Goal: Information Seeking & Learning: Find specific fact

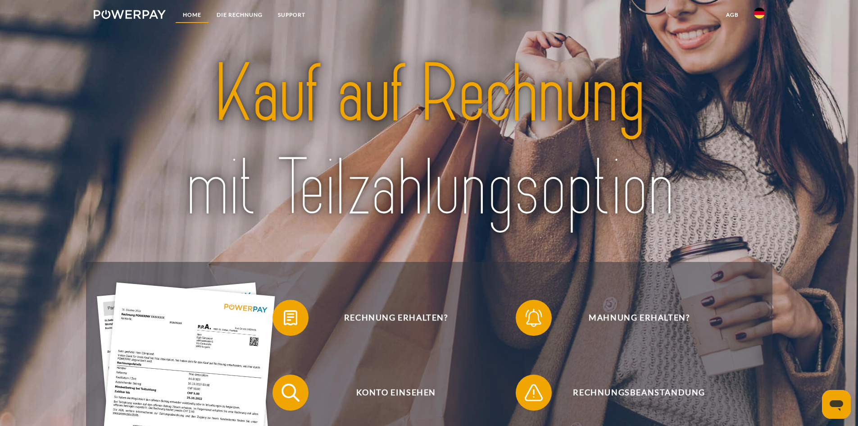
click at [195, 17] on link "Home" at bounding box center [192, 15] width 34 height 16
click at [758, 12] on img at bounding box center [759, 13] width 11 height 11
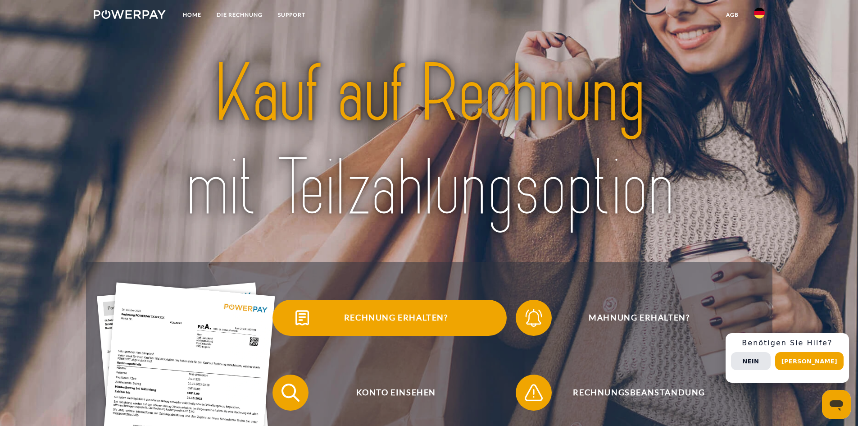
click at [410, 319] on span "Rechnung erhalten?" at bounding box center [396, 317] width 221 height 36
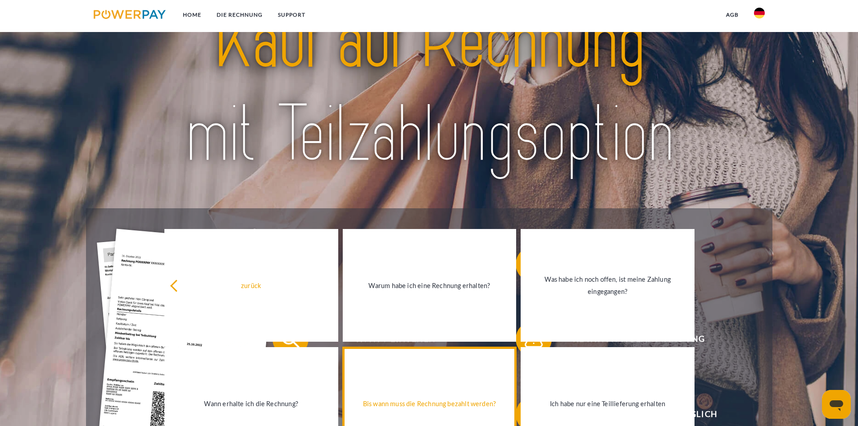
scroll to position [135, 0]
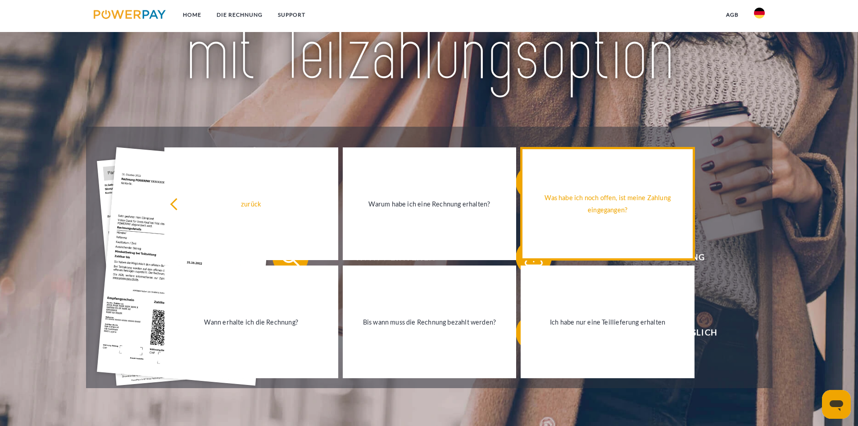
click at [624, 216] on div "Was habe ich noch offen, ist meine Zahlung eingegangen?" at bounding box center [607, 203] width 163 height 24
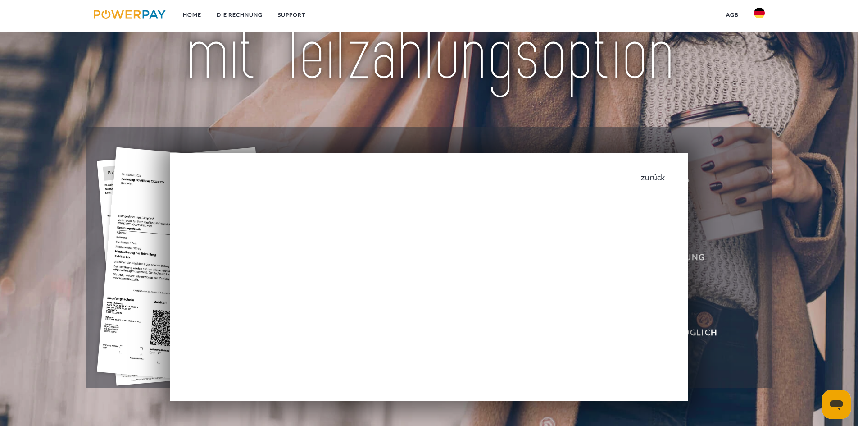
click at [652, 177] on link "zurück" at bounding box center [653, 177] width 24 height 8
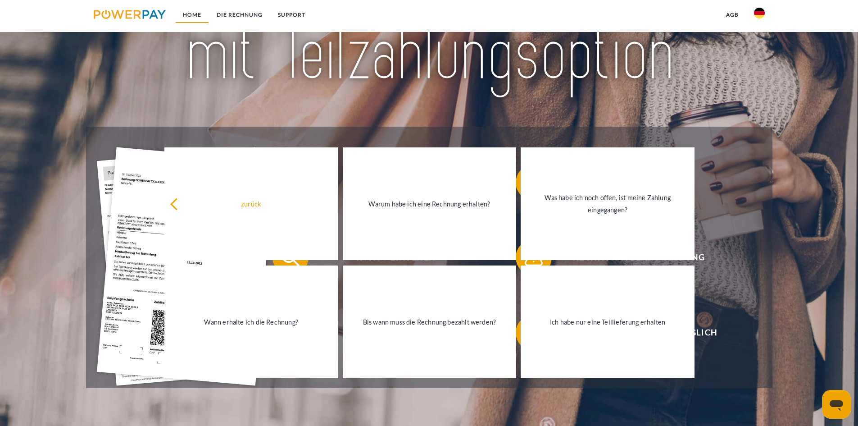
click at [188, 14] on link "Home" at bounding box center [192, 15] width 34 height 16
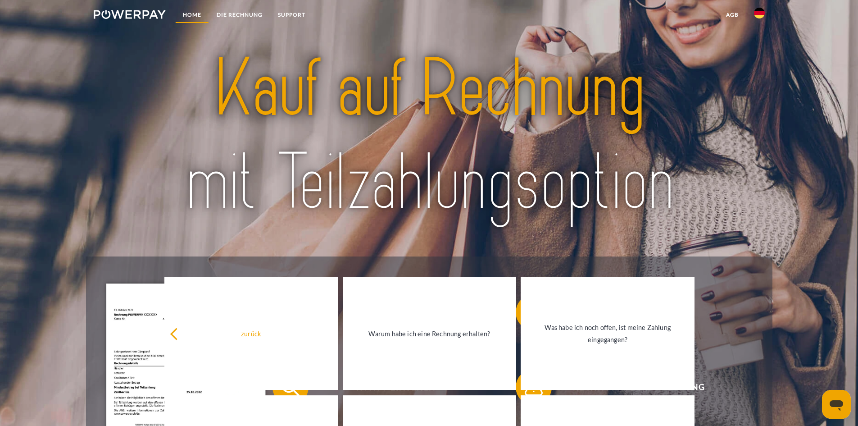
scroll to position [0, 0]
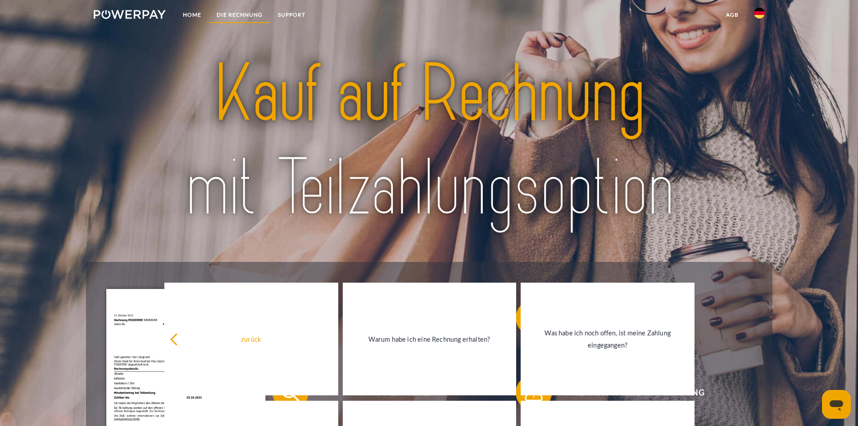
click at [246, 15] on link "DIE RECHNUNG" at bounding box center [239, 15] width 61 height 16
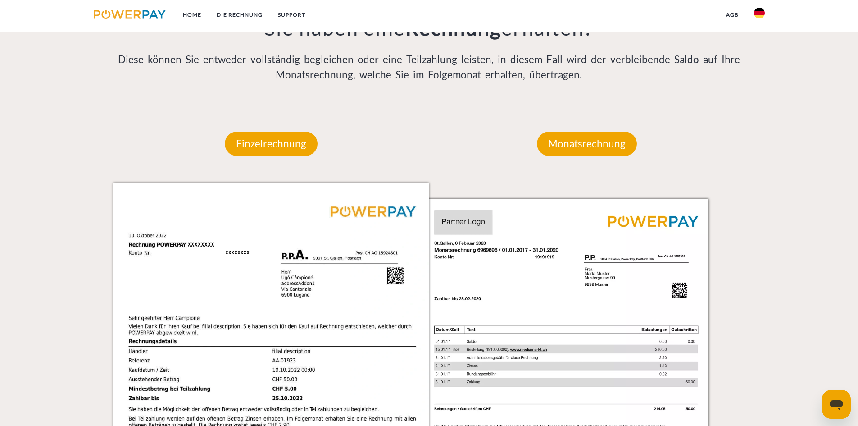
scroll to position [591, 0]
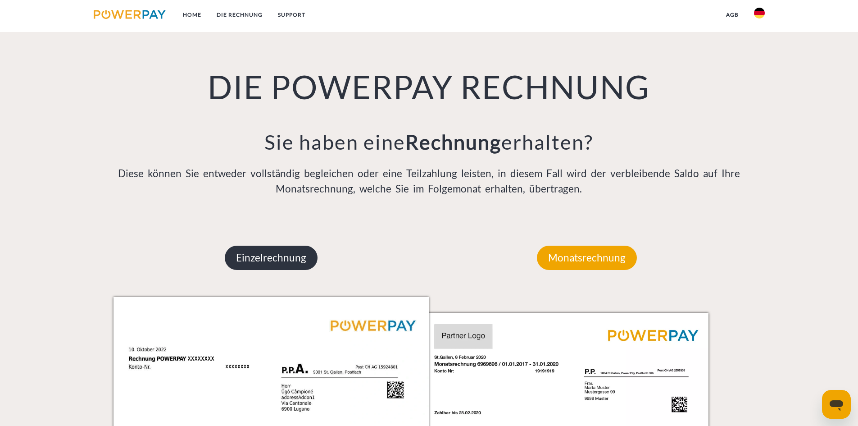
click at [280, 258] on p "Einzelrechnung" at bounding box center [271, 257] width 93 height 24
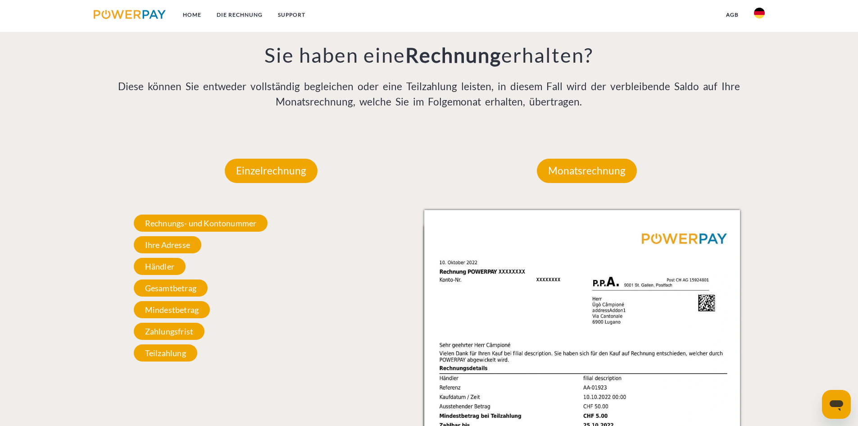
scroll to position [681, 0]
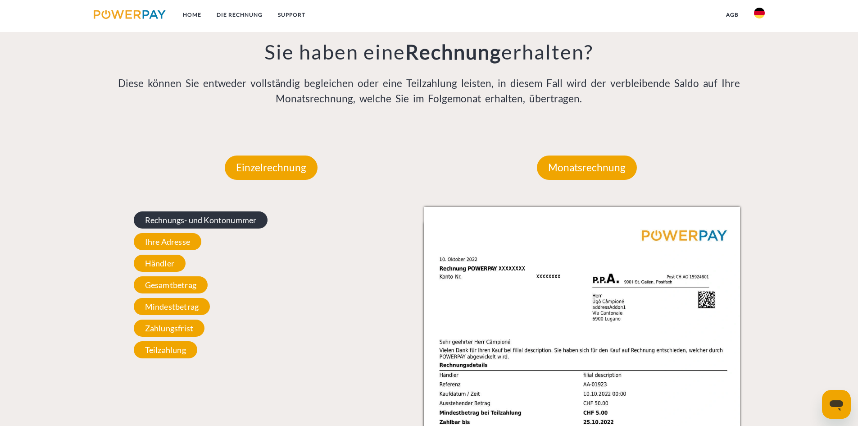
click at [218, 223] on span "Rechnungs- und Kontonummer" at bounding box center [201, 219] width 134 height 17
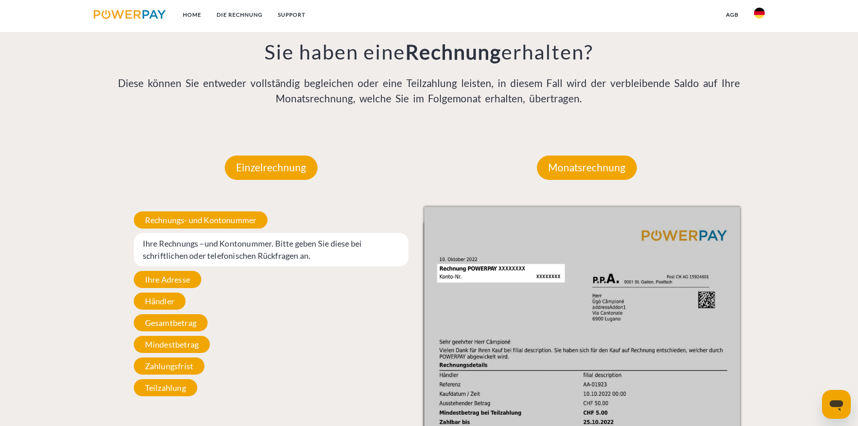
click at [249, 258] on span "Ihre Rechnungs –und Kontonummer. Bitte geben Sie diese bei schriftlichen oder t…" at bounding box center [271, 249] width 275 height 33
click at [250, 253] on span "Ihre Rechnungs –und Kontonummer. Bitte geben Sie diese bei schriftlichen oder t…" at bounding box center [271, 249] width 275 height 33
click at [172, 396] on span "Teilzahlung" at bounding box center [165, 387] width 63 height 17
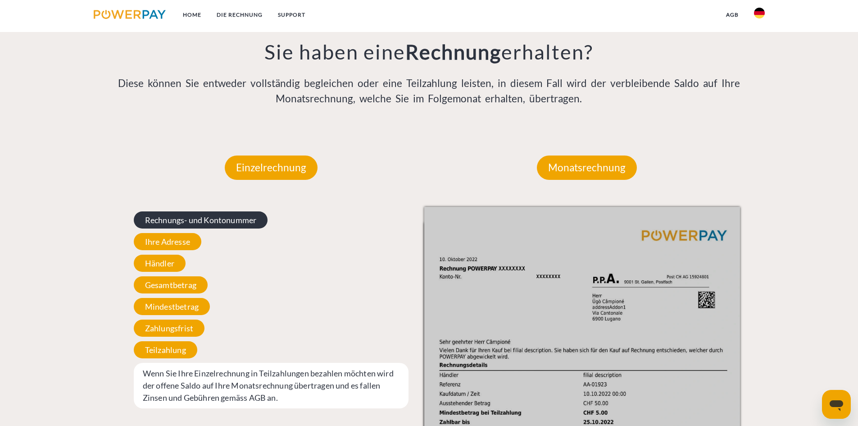
click at [196, 224] on span "Rechnungs- und Kontonummer" at bounding box center [201, 219] width 134 height 17
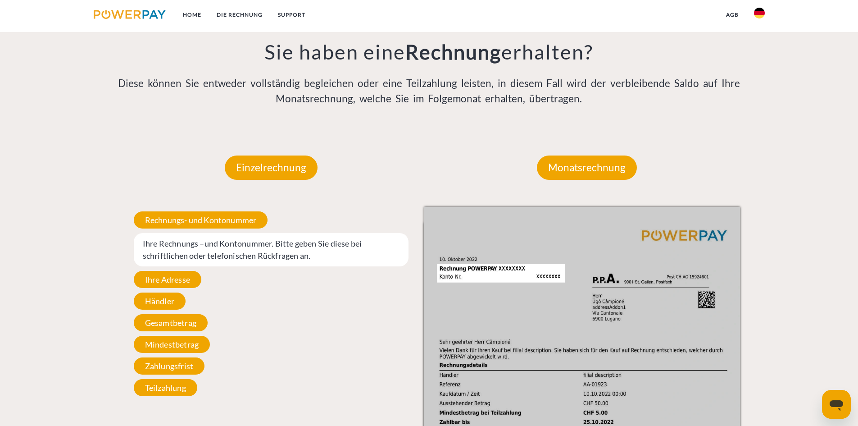
click at [206, 247] on span "Ihre Rechnungs –und Kontonummer. Bitte geben Sie diese bei schriftlichen oder t…" at bounding box center [271, 249] width 275 height 33
drag, startPoint x: 190, startPoint y: 228, endPoint x: 191, endPoint y: 234, distance: 5.4
click at [191, 231] on div "Rechnungs- und Kontonummer Ihre Rechnungs –und Kontonummer. Bitte geben Sie die…" at bounding box center [271, 304] width 316 height 194
click at [193, 248] on span "Ihre Rechnungs –und Kontonummer. Bitte geben Sie diese bei schriftlichen oder t…" at bounding box center [271, 249] width 275 height 33
drag, startPoint x: 216, startPoint y: 259, endPoint x: 268, endPoint y: 265, distance: 52.6
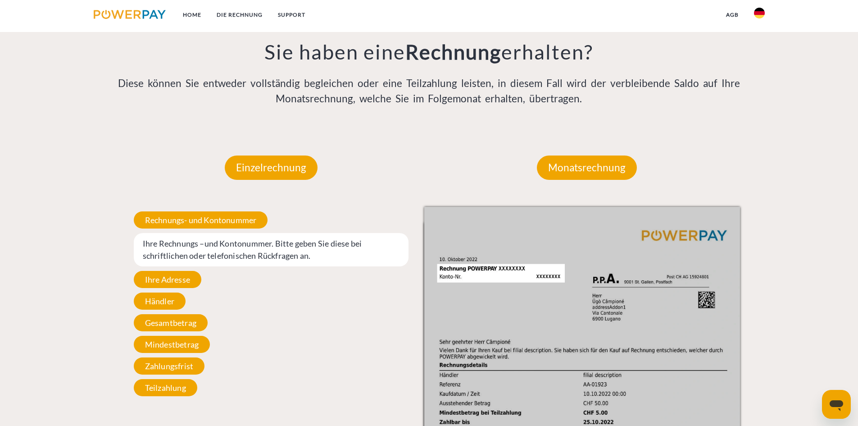
click at [222, 259] on span "Ihre Rechnungs –und Kontonummer. Bitte geben Sie diese bei schriftlichen oder t…" at bounding box center [271, 249] width 275 height 33
click at [321, 263] on span "Ihre Rechnungs –und Kontonummer. Bitte geben Sie diese bei schriftlichen oder t…" at bounding box center [271, 249] width 275 height 33
click at [142, 243] on span "Ihre Rechnungs –und Kontonummer. Bitte geben Sie diese bei schriftlichen oder t…" at bounding box center [271, 249] width 275 height 33
click at [598, 168] on p "Monatsrechnung" at bounding box center [587, 167] width 100 height 24
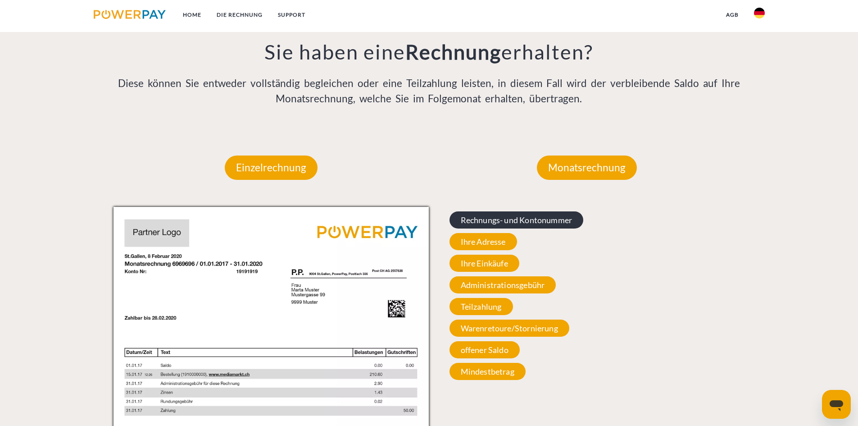
click at [533, 215] on span "Rechnungs- und Kontonummer" at bounding box center [516, 219] width 134 height 17
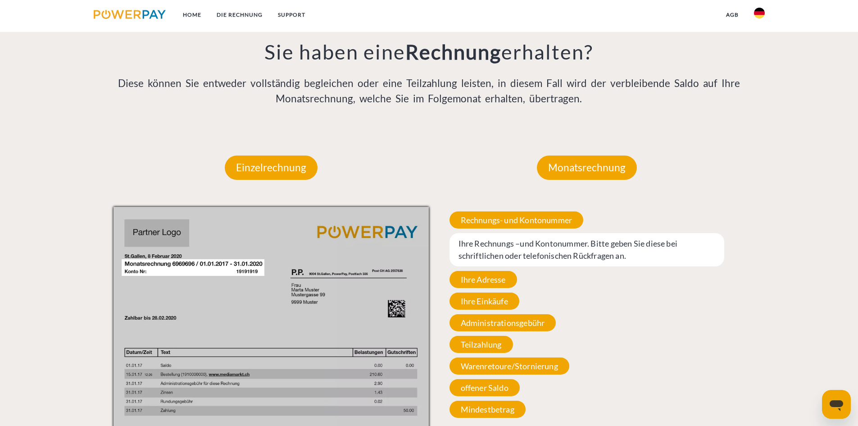
click at [511, 250] on span "Ihre Rechnungs –und Kontonummer. Bitte geben Sie diese bei schriftlichen oder t…" at bounding box center [586, 249] width 275 height 33
click at [499, 246] on span "Ihre Rechnungs –und Kontonummer. Bitte geben Sie diese bei schriftlichen oder t…" at bounding box center [586, 249] width 275 height 33
click at [498, 246] on span "Ihre Rechnungs –und Kontonummer. Bitte geben Sie diese bei schriftlichen oder t…" at bounding box center [586, 249] width 275 height 33
click at [213, 271] on img at bounding box center [271, 430] width 316 height 446
click at [542, 257] on span "Ihre Rechnungs –und Kontonummer. Bitte geben Sie diese bei schriftlichen oder t…" at bounding box center [586, 249] width 275 height 33
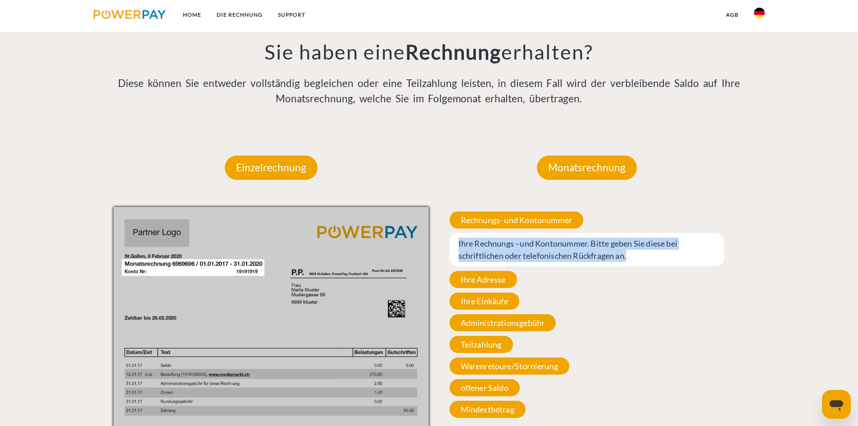
drag, startPoint x: 459, startPoint y: 244, endPoint x: 637, endPoint y: 261, distance: 178.3
click at [637, 261] on span "Ihre Rechnungs –und Kontonummer. Bitte geben Sie diese bei schriftlichen oder t…" at bounding box center [586, 249] width 275 height 33
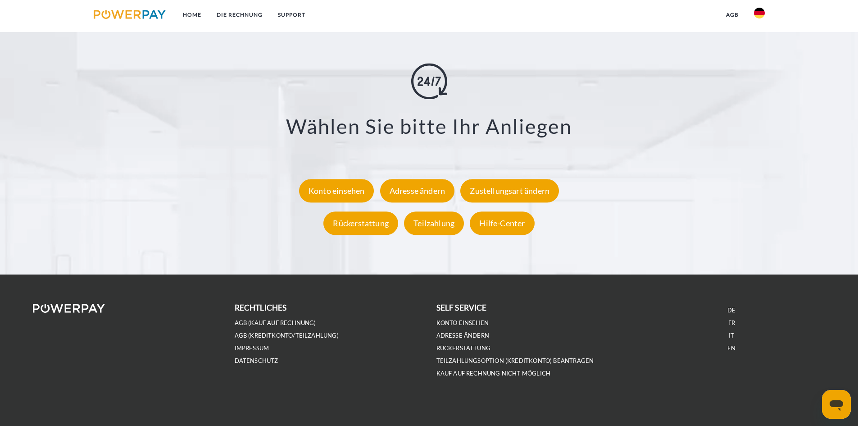
scroll to position [1659, 0]
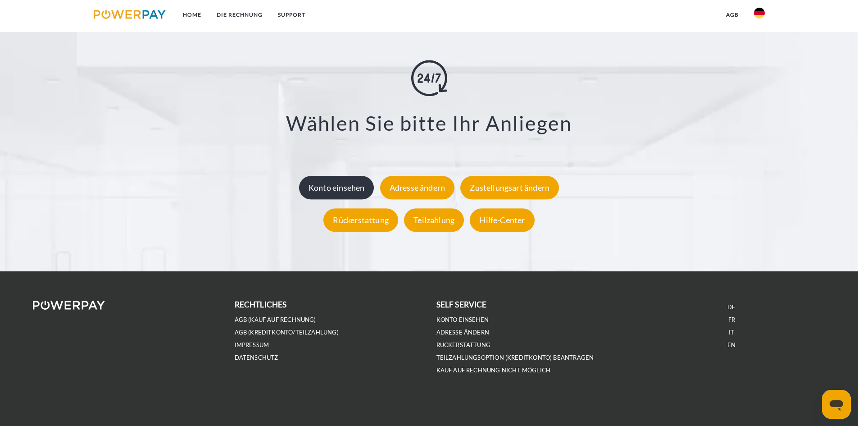
click at [335, 193] on div "Konto einsehen" at bounding box center [336, 187] width 75 height 23
